Goal: Check status: Check status

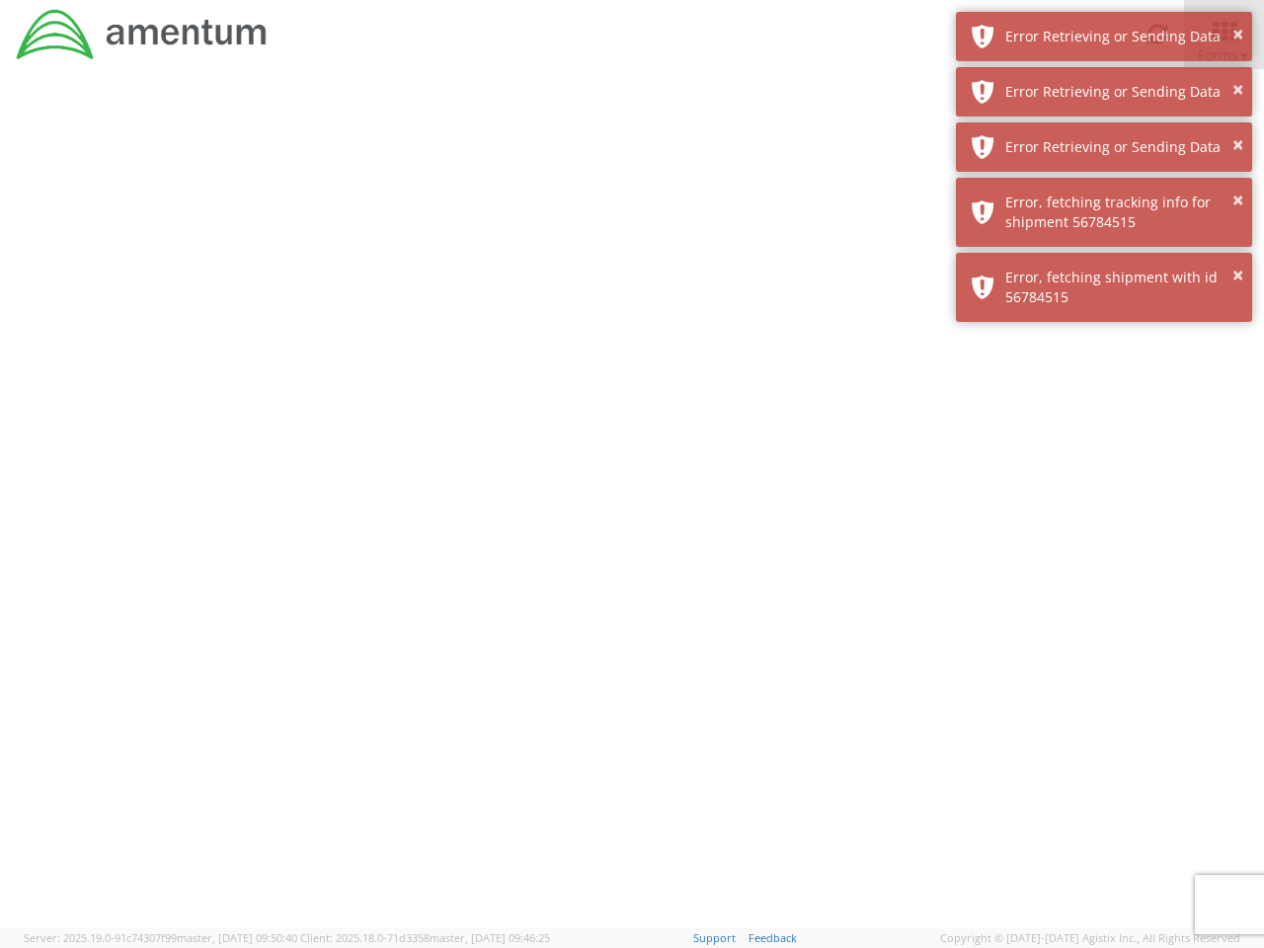
click at [632, 509] on div at bounding box center [632, 498] width 1264 height 858
click at [1104, 37] on div "Error Retrieving or Sending Data" at bounding box center [1121, 37] width 232 height 20
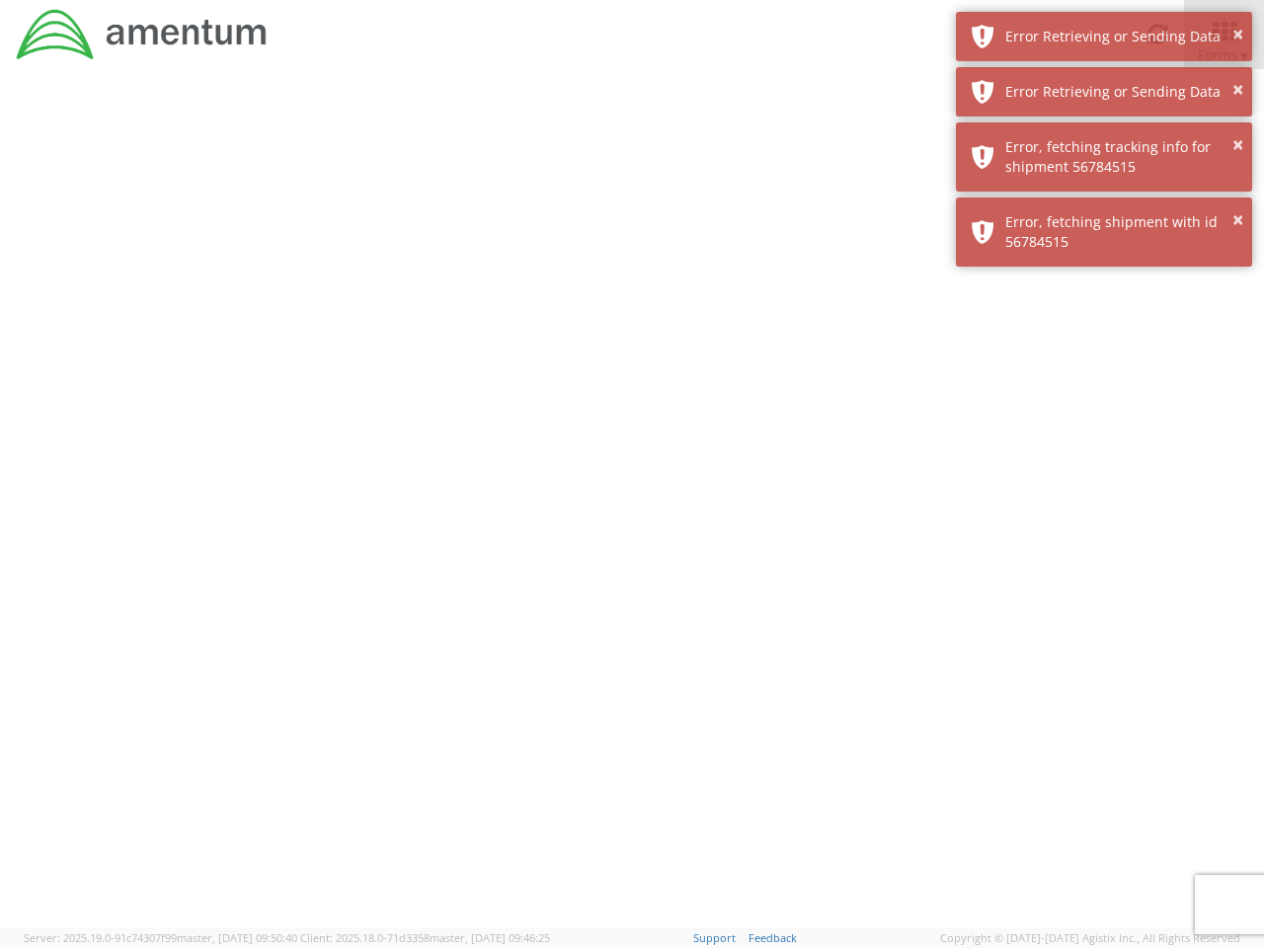
click at [1104, 92] on div "Error Retrieving or Sending Data" at bounding box center [1121, 92] width 232 height 20
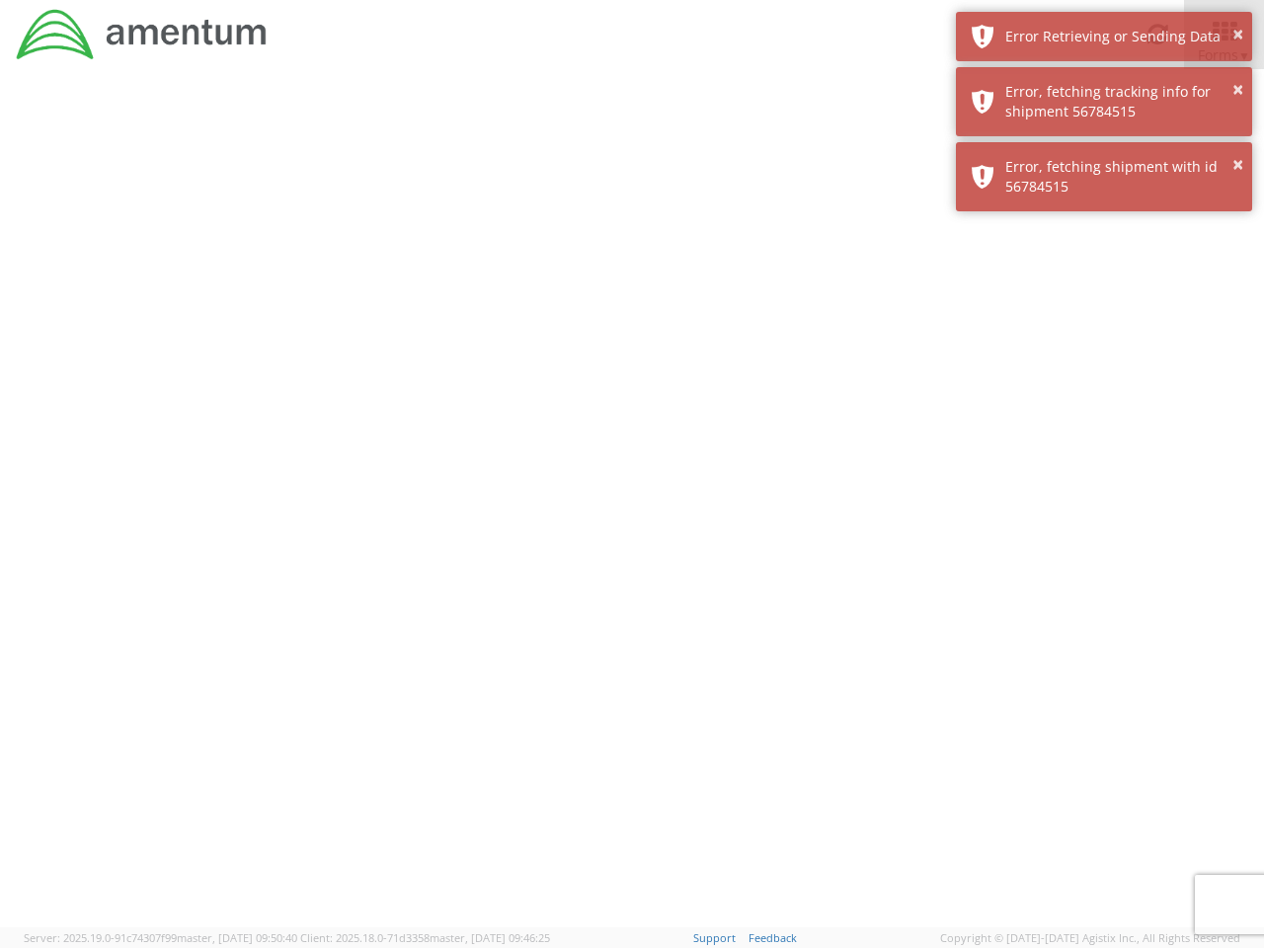
click at [1104, 147] on div "× Error, fetching shipment with id 56784515" at bounding box center [1104, 176] width 296 height 69
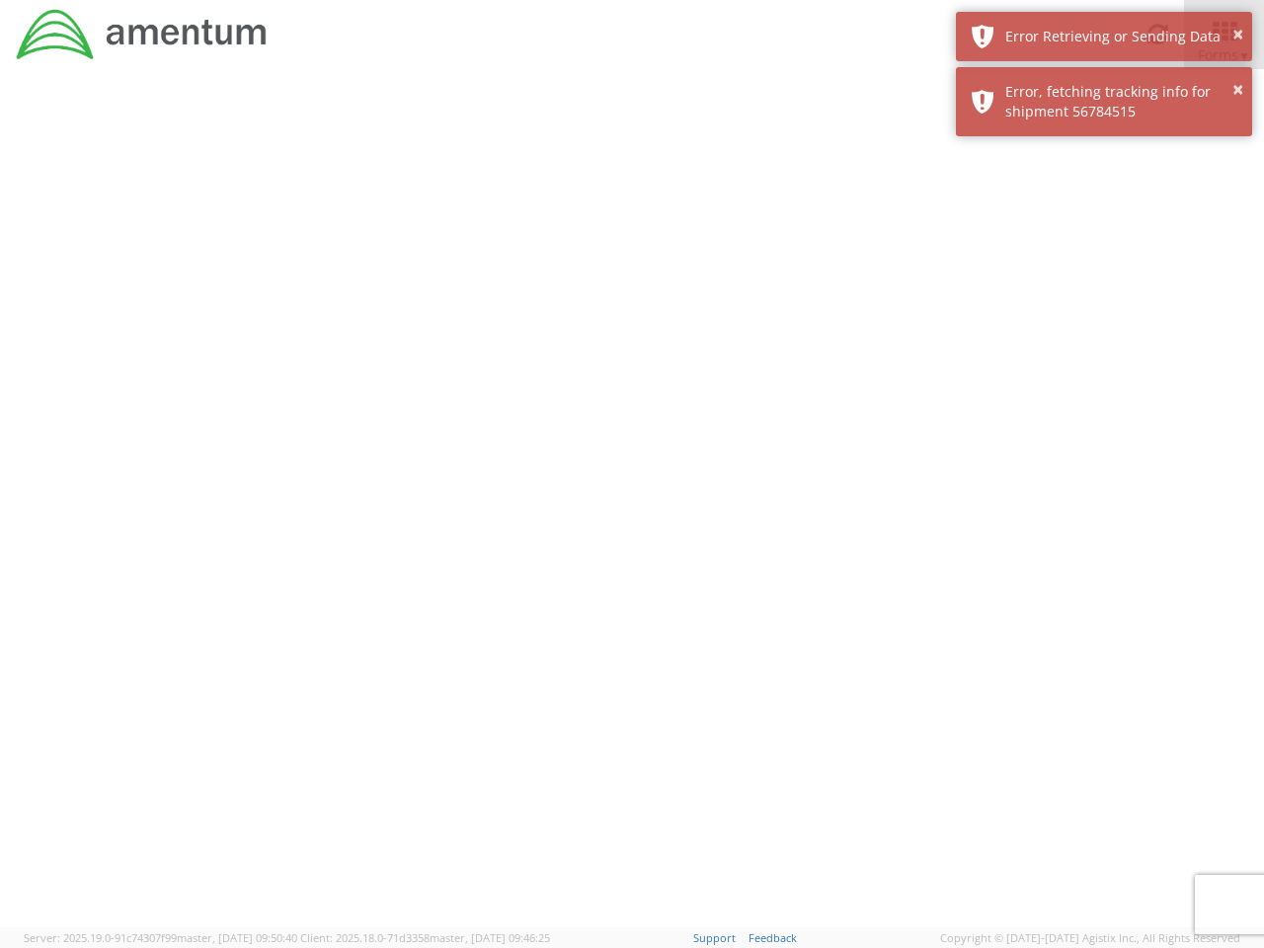
click at [1104, 212] on div at bounding box center [632, 498] width 1264 height 858
click at [1104, 287] on div at bounding box center [632, 498] width 1264 height 858
